Goal: Transaction & Acquisition: Purchase product/service

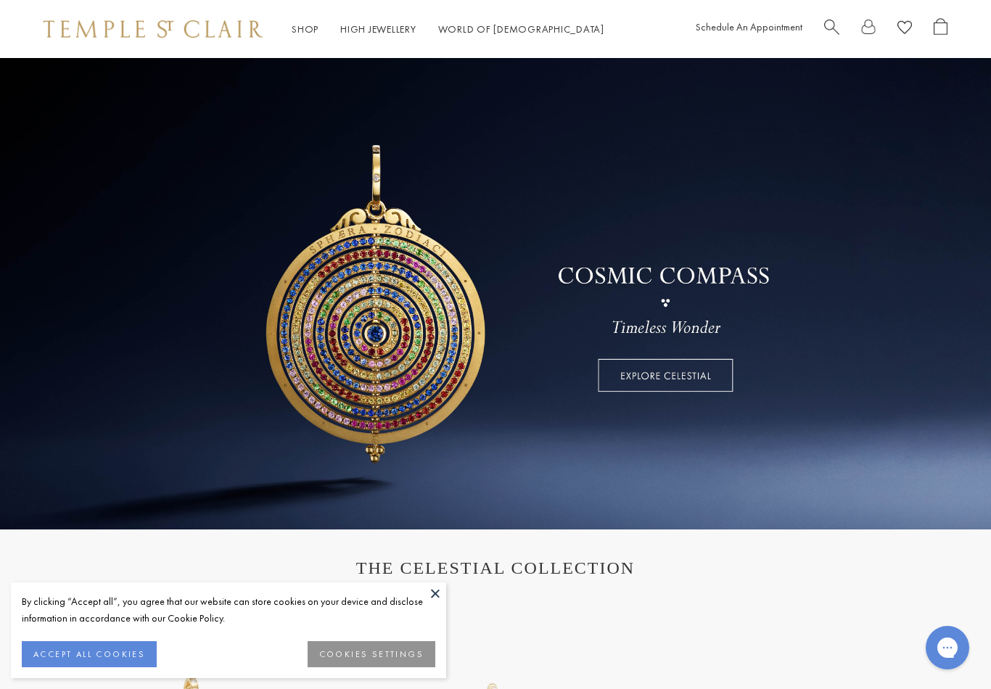
click at [382, 22] on link "High Jewellery High Jewellery" at bounding box center [378, 28] width 76 height 13
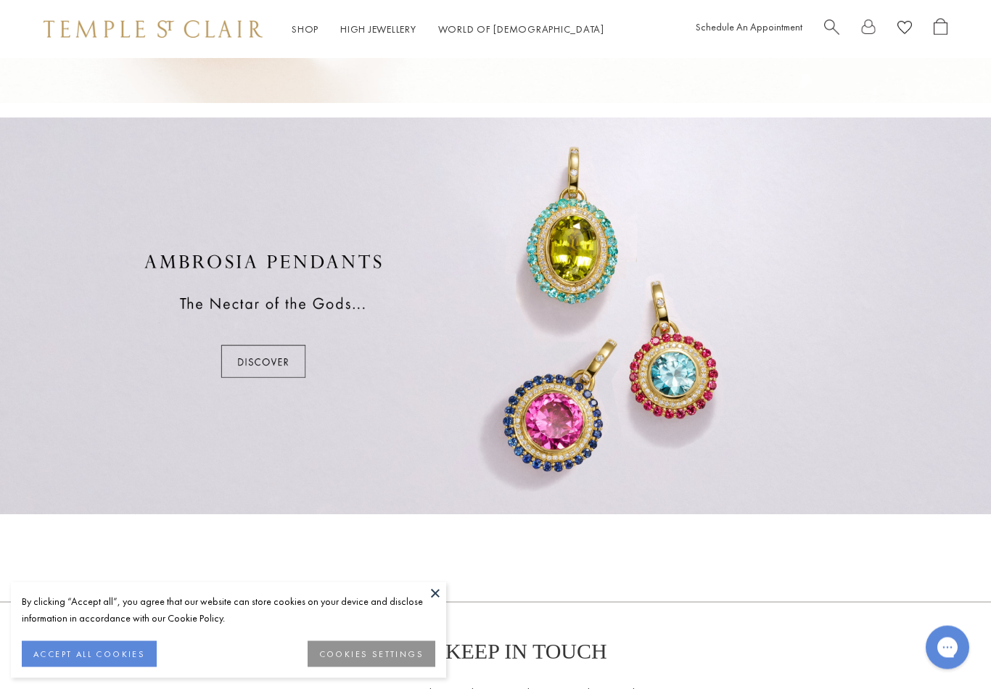
scroll to position [744, 0]
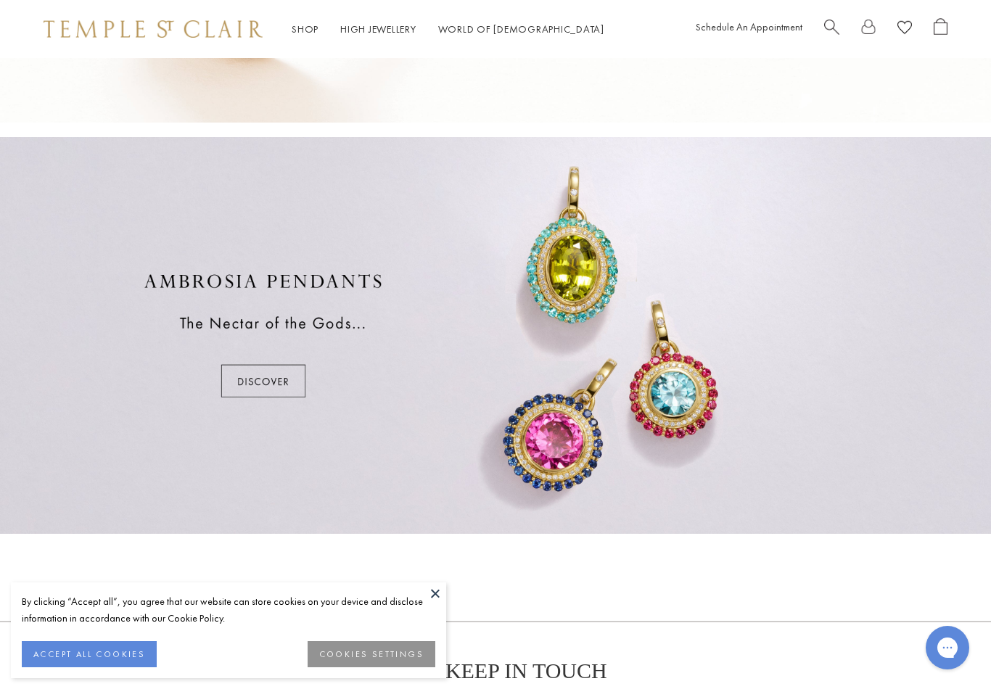
click at [96, 548] on div "Shop Shop Categories Amulets Pendants & Charms Lockets Chains & Leather Cords E…" at bounding box center [495, 200] width 991 height 1889
click at [257, 399] on div at bounding box center [495, 335] width 991 height 397
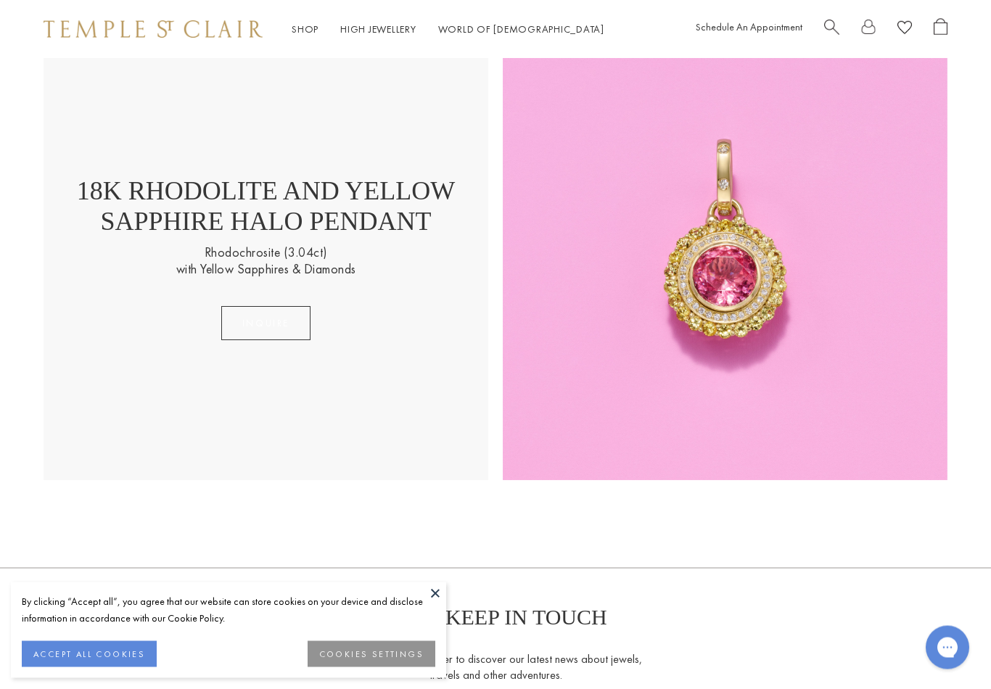
click at [245, 329] on button "Inquire" at bounding box center [265, 324] width 89 height 34
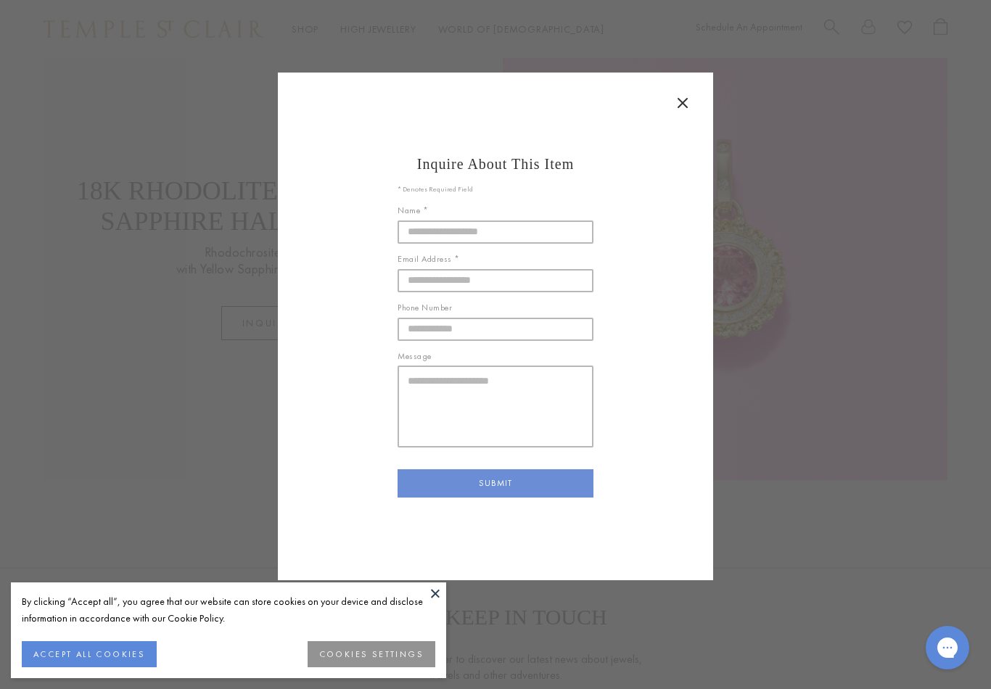
click at [683, 109] on icon at bounding box center [682, 102] width 17 height 17
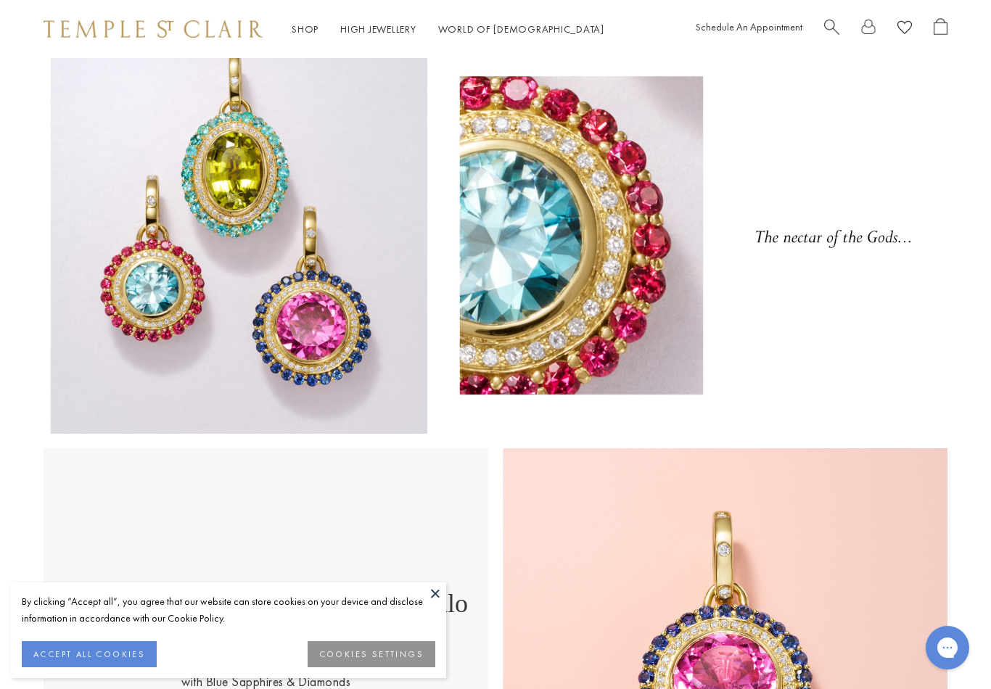
scroll to position [0, 0]
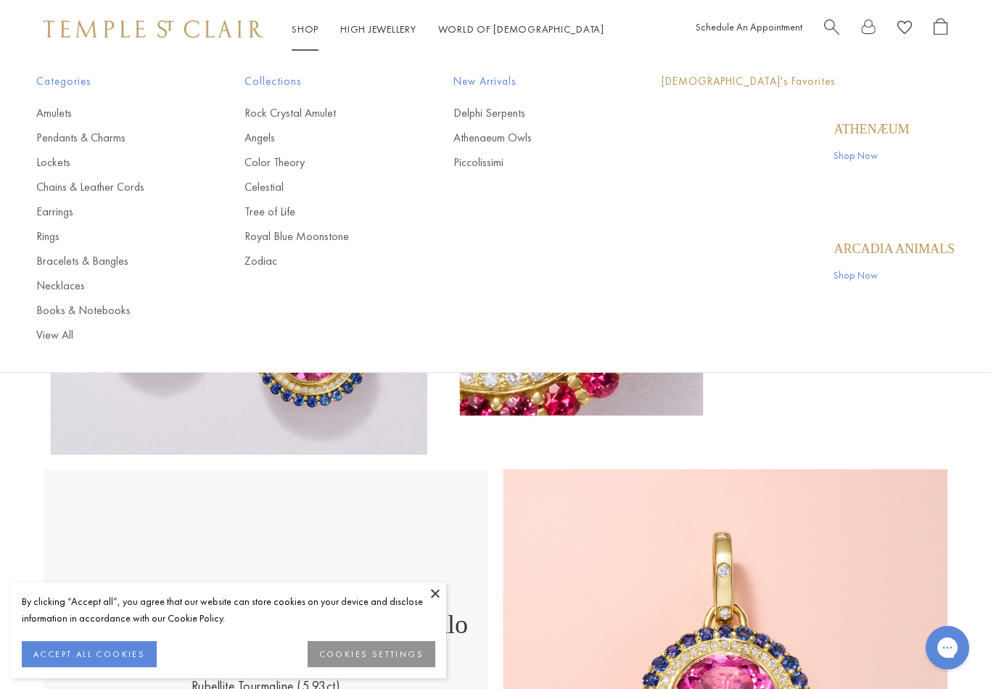
click at [298, 33] on link "Shop Shop" at bounding box center [305, 28] width 27 height 13
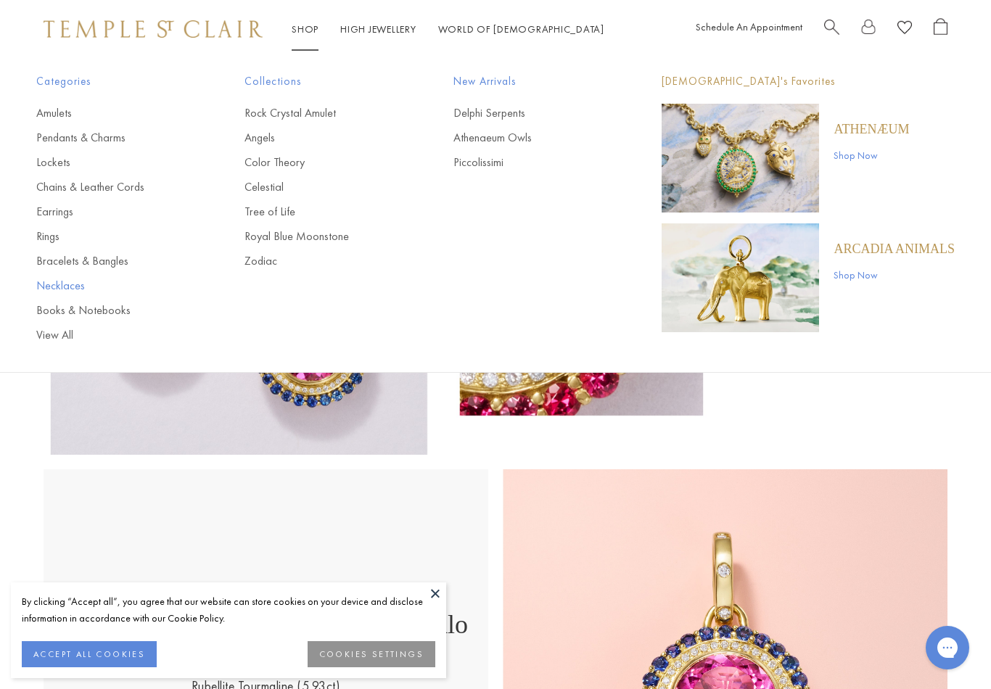
click at [57, 289] on link "Necklaces" at bounding box center [111, 286] width 150 height 16
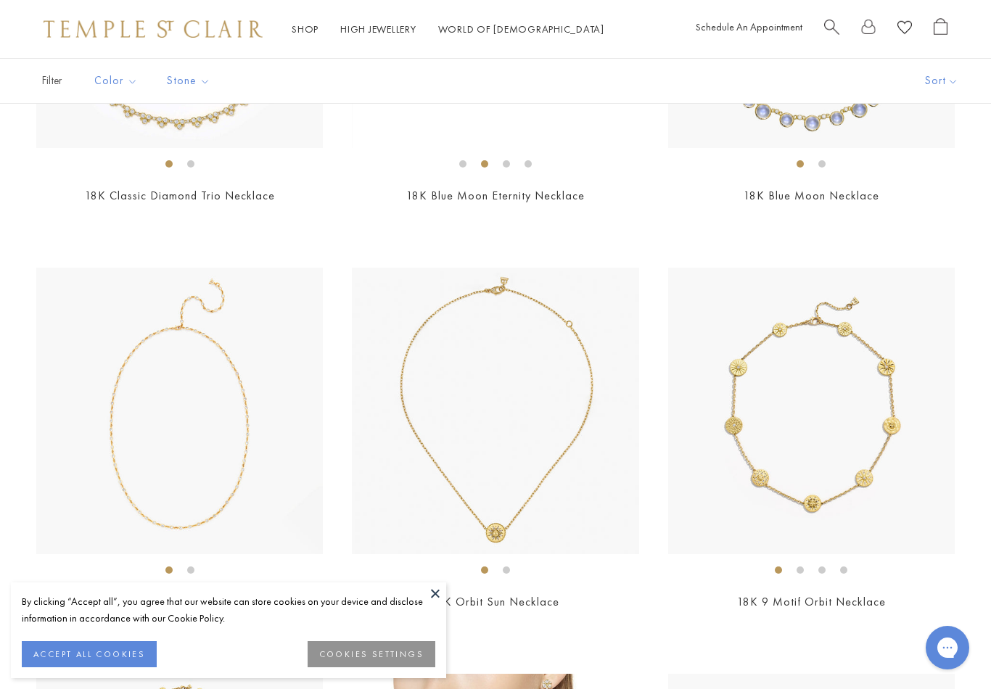
scroll to position [1596, 0]
